Goal: Navigation & Orientation: Find specific page/section

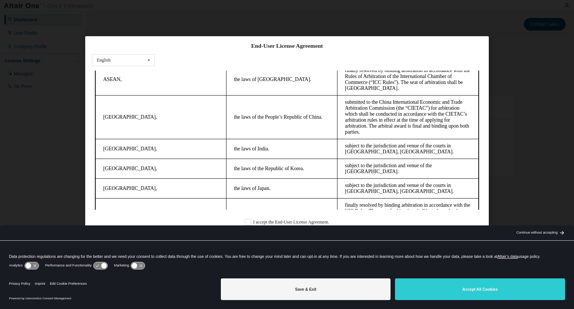
scroll to position [1, 0]
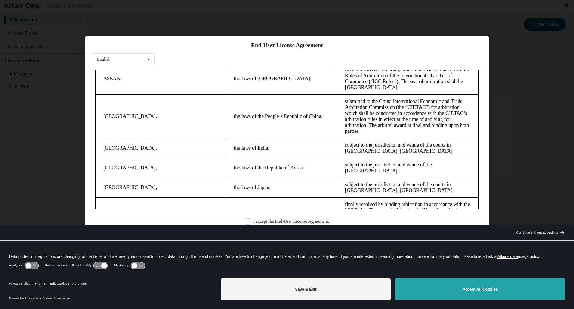
click at [441, 289] on button "Accept All Cookies" at bounding box center [480, 290] width 170 height 22
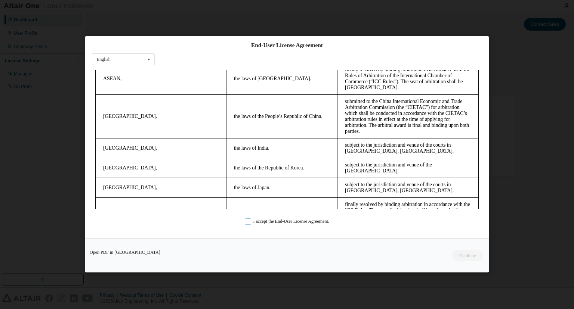
click at [245, 220] on label "I accept the End-User License Agreement." at bounding box center [287, 221] width 84 height 6
click at [462, 255] on button "Continue" at bounding box center [467, 256] width 32 height 11
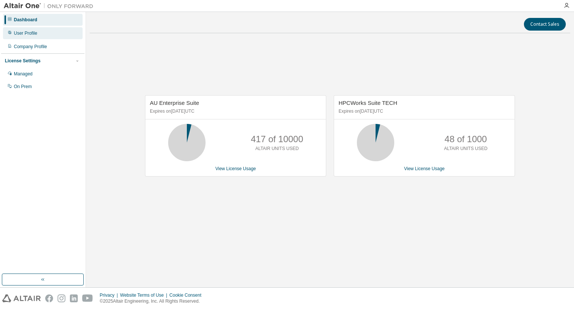
click at [27, 34] on div "User Profile" at bounding box center [26, 33] width 24 height 6
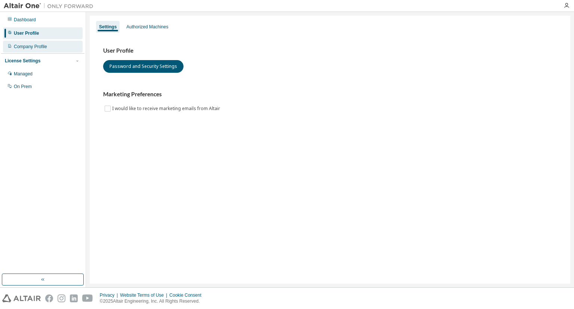
click at [31, 47] on div "Company Profile" at bounding box center [30, 47] width 33 height 6
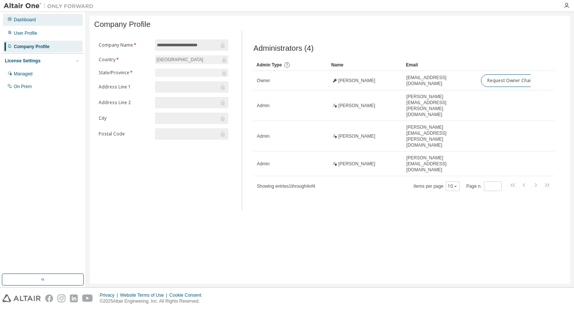
click at [28, 20] on div "Dashboard" at bounding box center [25, 20] width 22 height 6
